Goal: Contribute content

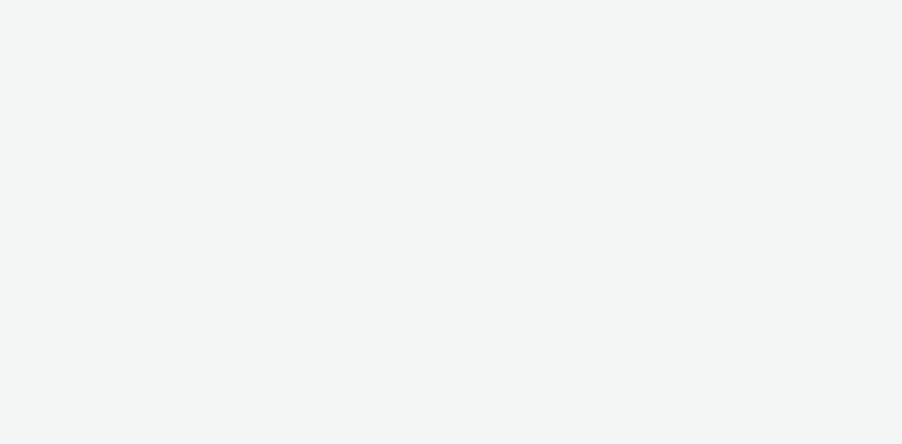
select select "736c65be-d9cf-44d3-ad4f-8a567b391e95"
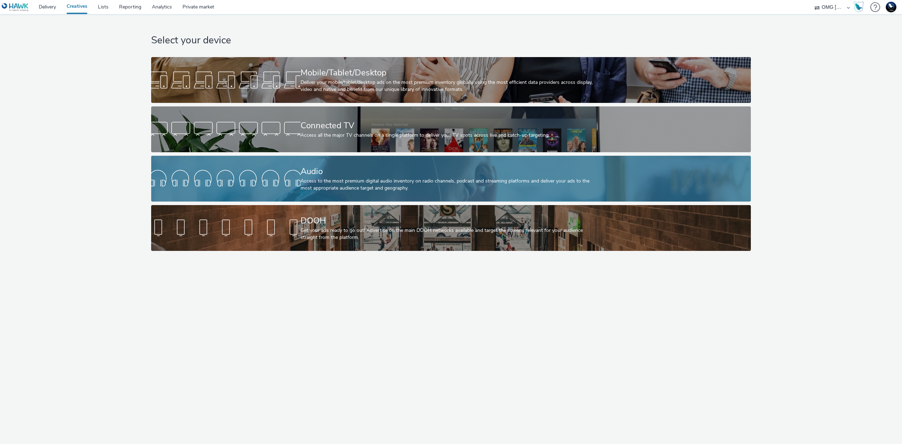
click at [448, 174] on div "Audio" at bounding box center [449, 171] width 298 height 12
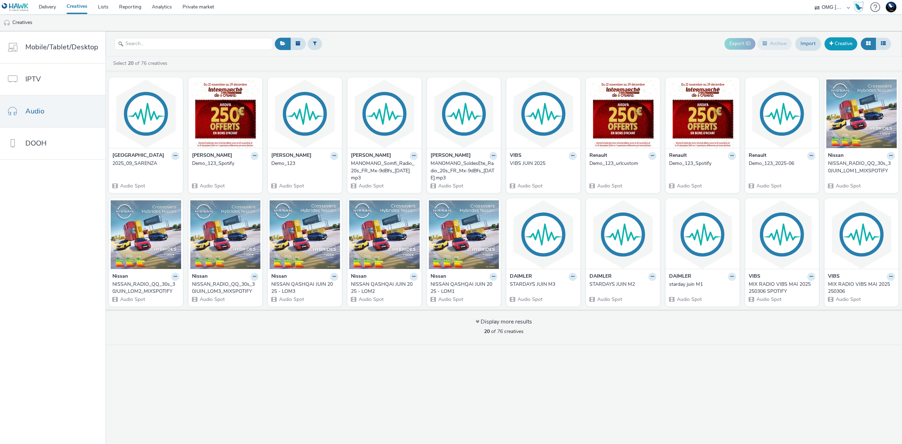
click at [851, 45] on link "Creative" at bounding box center [840, 43] width 33 height 13
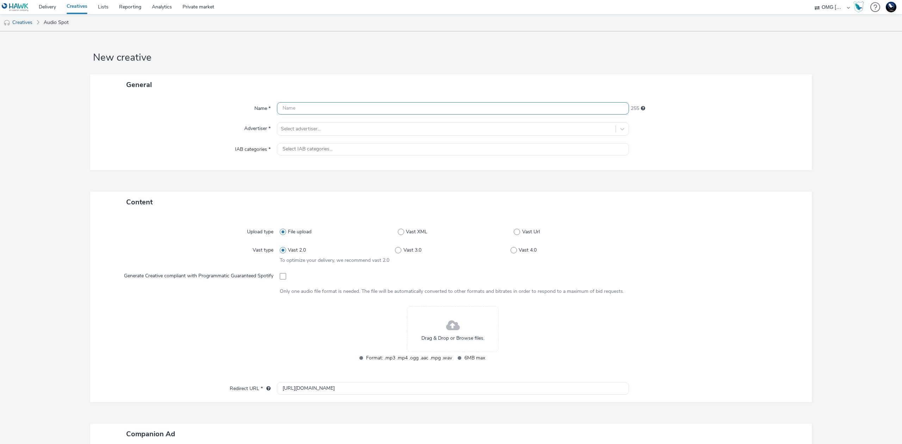
click at [328, 110] on input "text" at bounding box center [453, 108] width 352 height 12
type input "2025_09_VIBS"
click at [332, 132] on div at bounding box center [446, 129] width 331 height 8
type input "vib"
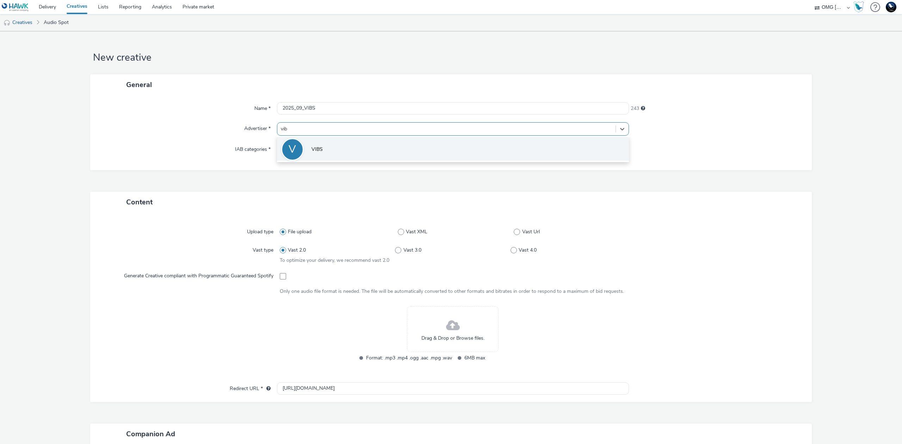
click at [336, 145] on li "V VIBS" at bounding box center [453, 149] width 352 height 24
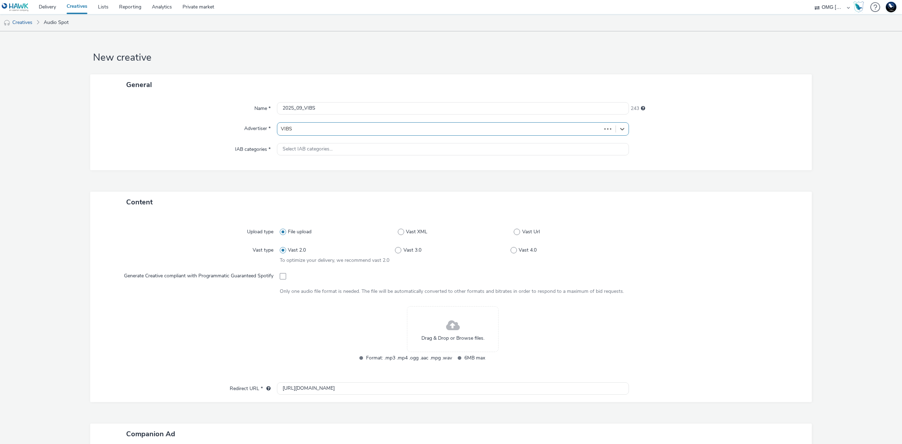
type input "[URL][DOMAIN_NAME]"
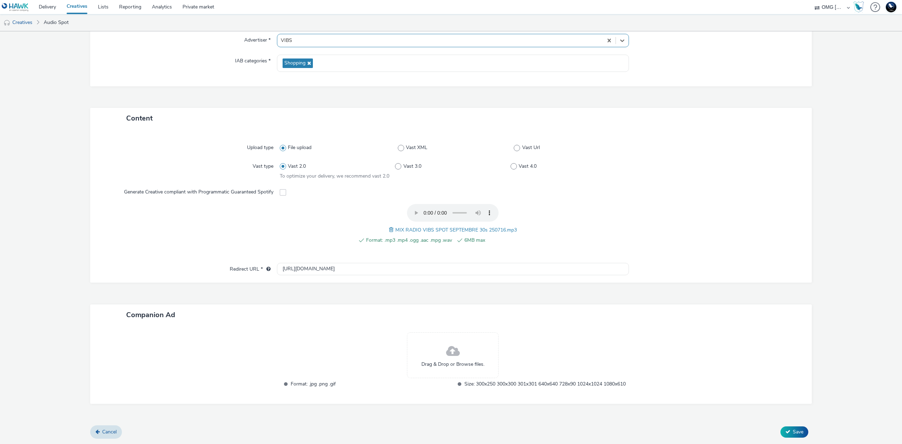
scroll to position [96, 0]
click at [796, 432] on span "Save" at bounding box center [797, 431] width 11 height 7
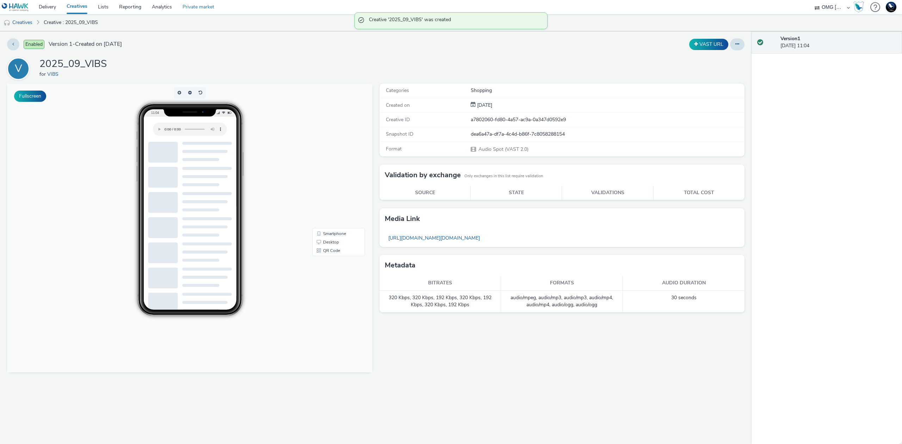
click at [193, 8] on link "Private market" at bounding box center [198, 7] width 42 height 14
